Goal: Task Accomplishment & Management: Manage account settings

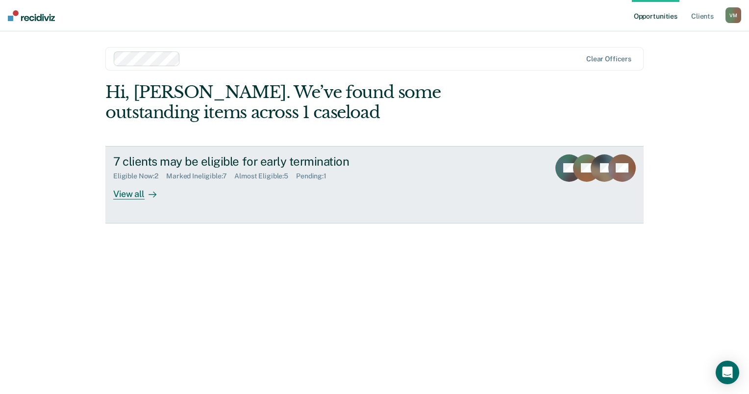
click at [145, 196] on div at bounding box center [151, 193] width 12 height 11
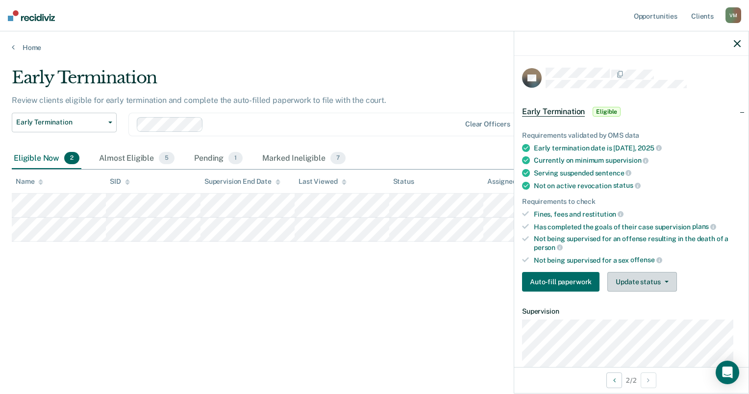
click at [647, 279] on button "Update status" at bounding box center [642, 282] width 69 height 20
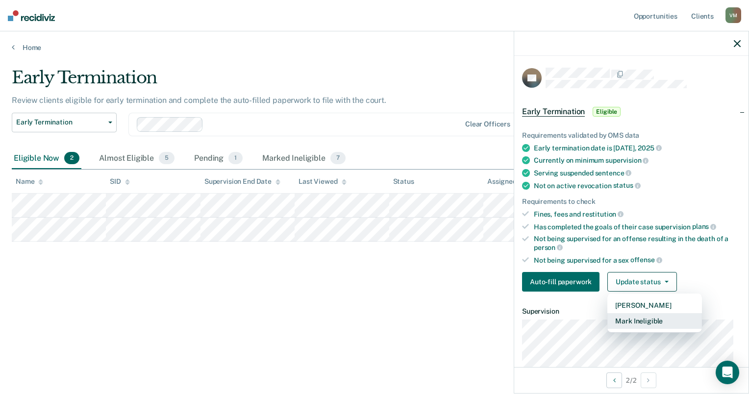
click at [649, 321] on button "Mark Ineligible" at bounding box center [655, 321] width 95 height 16
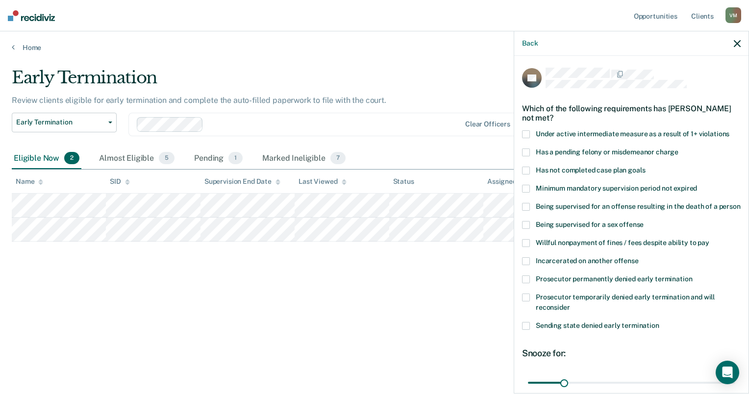
click at [555, 167] on span "Has not completed case plan goals" at bounding box center [590, 170] width 109 height 8
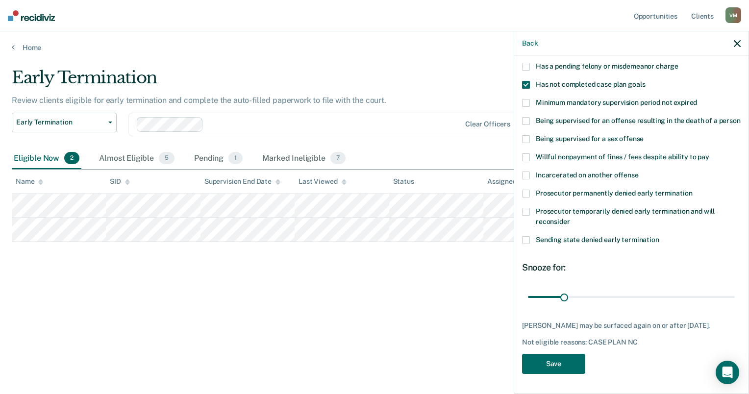
scroll to position [101, 0]
type input "90"
click at [627, 289] on input "range" at bounding box center [631, 297] width 207 height 17
click at [568, 367] on button "Save" at bounding box center [553, 364] width 63 height 20
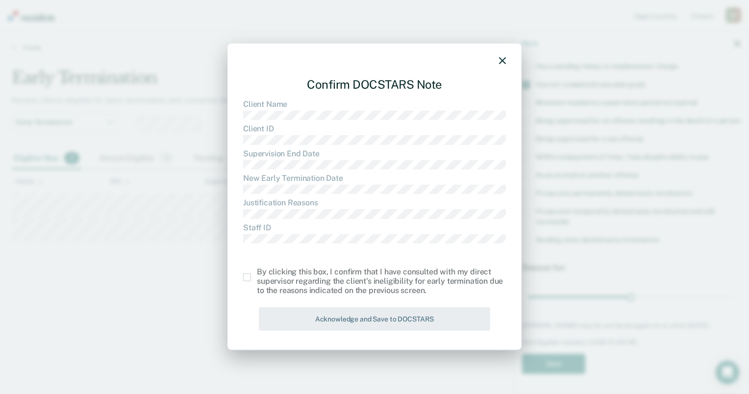
click at [249, 278] on span at bounding box center [247, 278] width 8 height 8
click at [257, 274] on input "checkbox" at bounding box center [257, 274] width 0 height 0
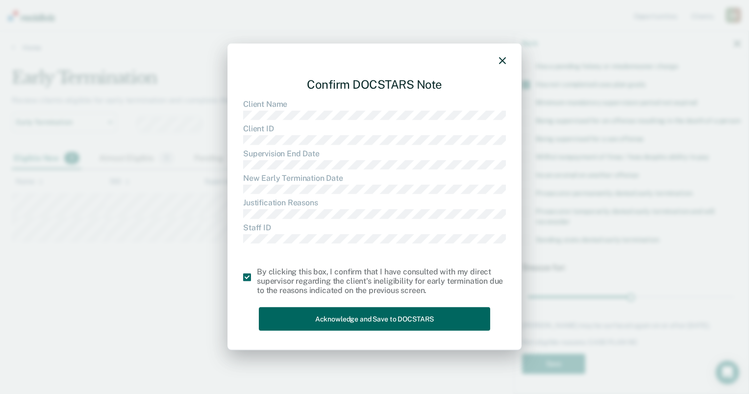
click at [312, 316] on button "Acknowledge and Save to DOCSTARS" at bounding box center [374, 319] width 231 height 24
